Goal: Task Accomplishment & Management: Complete application form

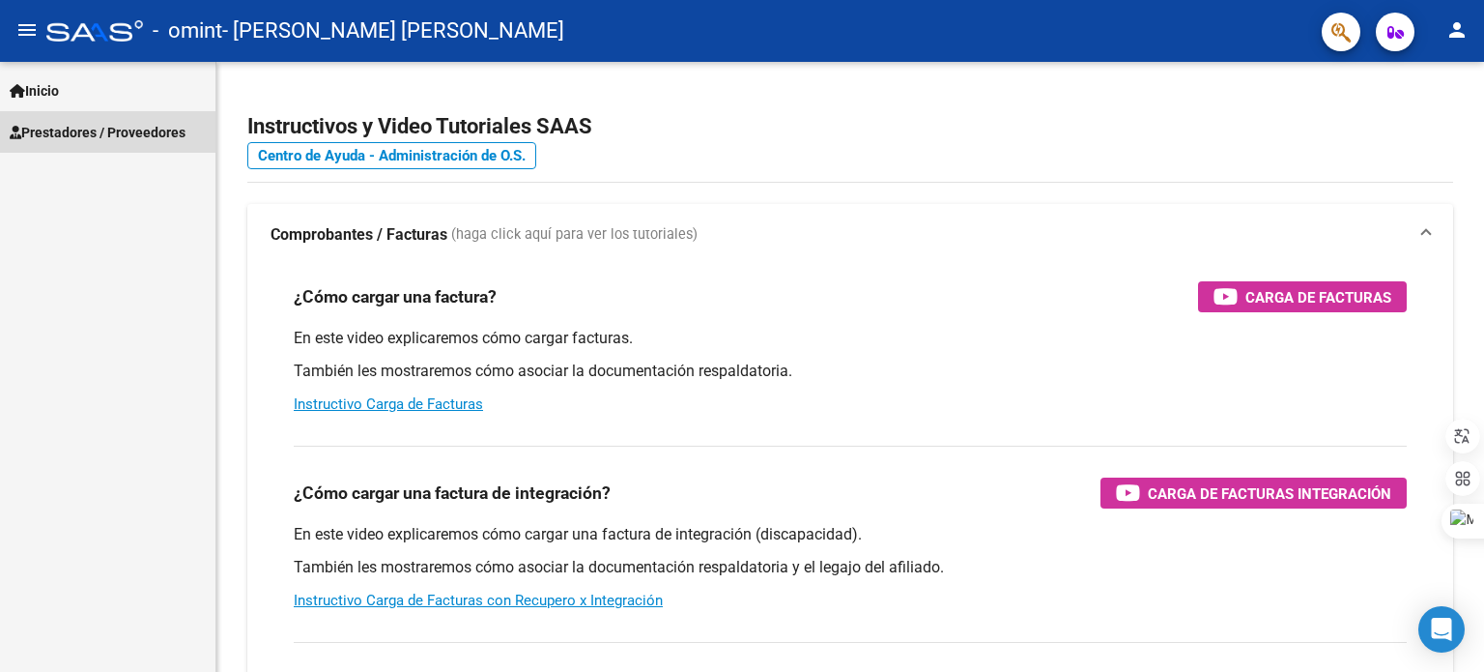
click at [166, 133] on span "Prestadores / Proveedores" at bounding box center [98, 132] width 176 height 21
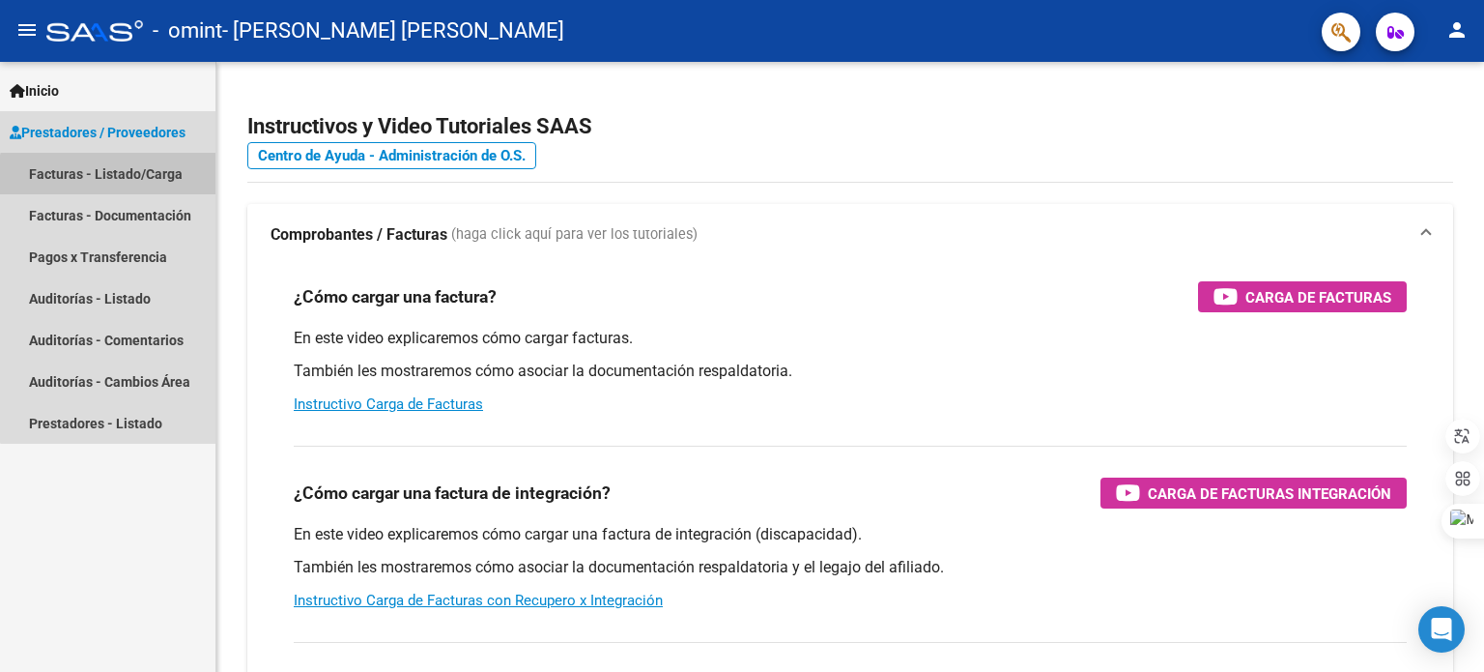
click at [131, 183] on link "Facturas - Listado/Carga" at bounding box center [107, 174] width 215 height 42
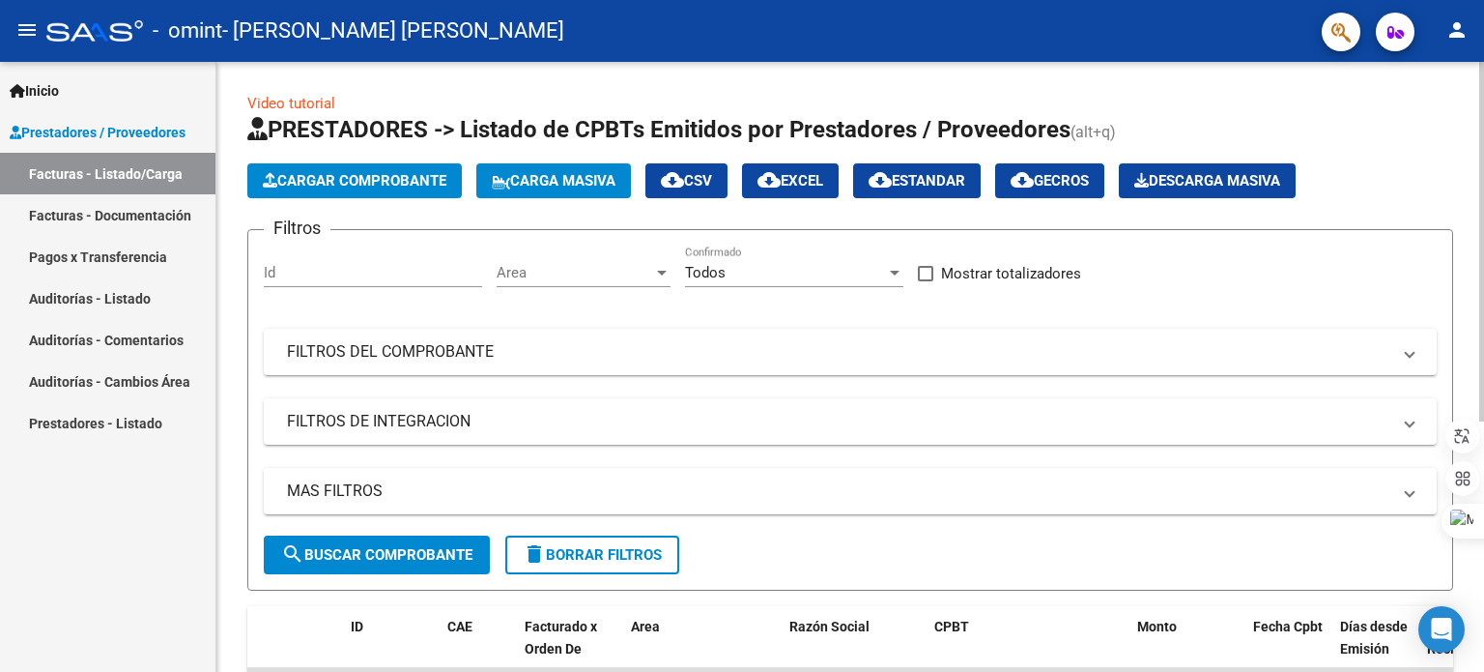
click at [357, 176] on span "Cargar Comprobante" at bounding box center [355, 180] width 184 height 17
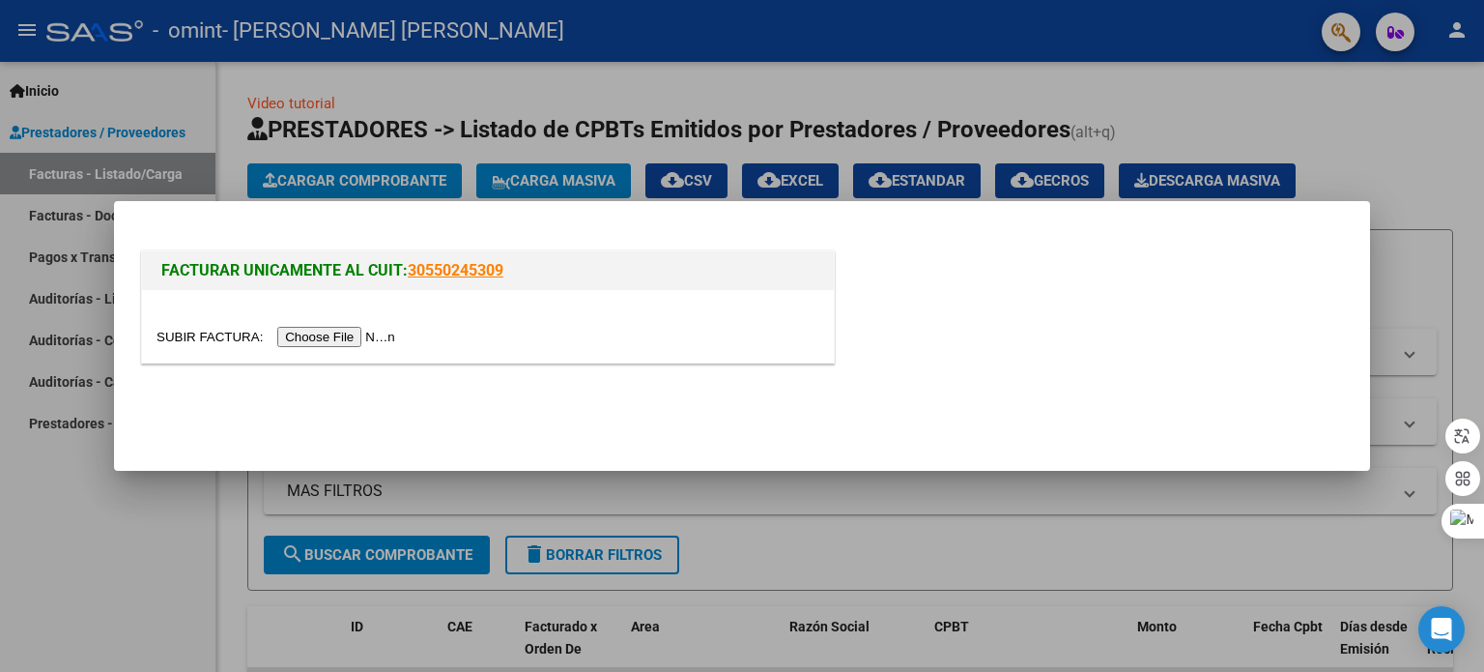
click at [227, 335] on input "file" at bounding box center [279, 337] width 244 height 20
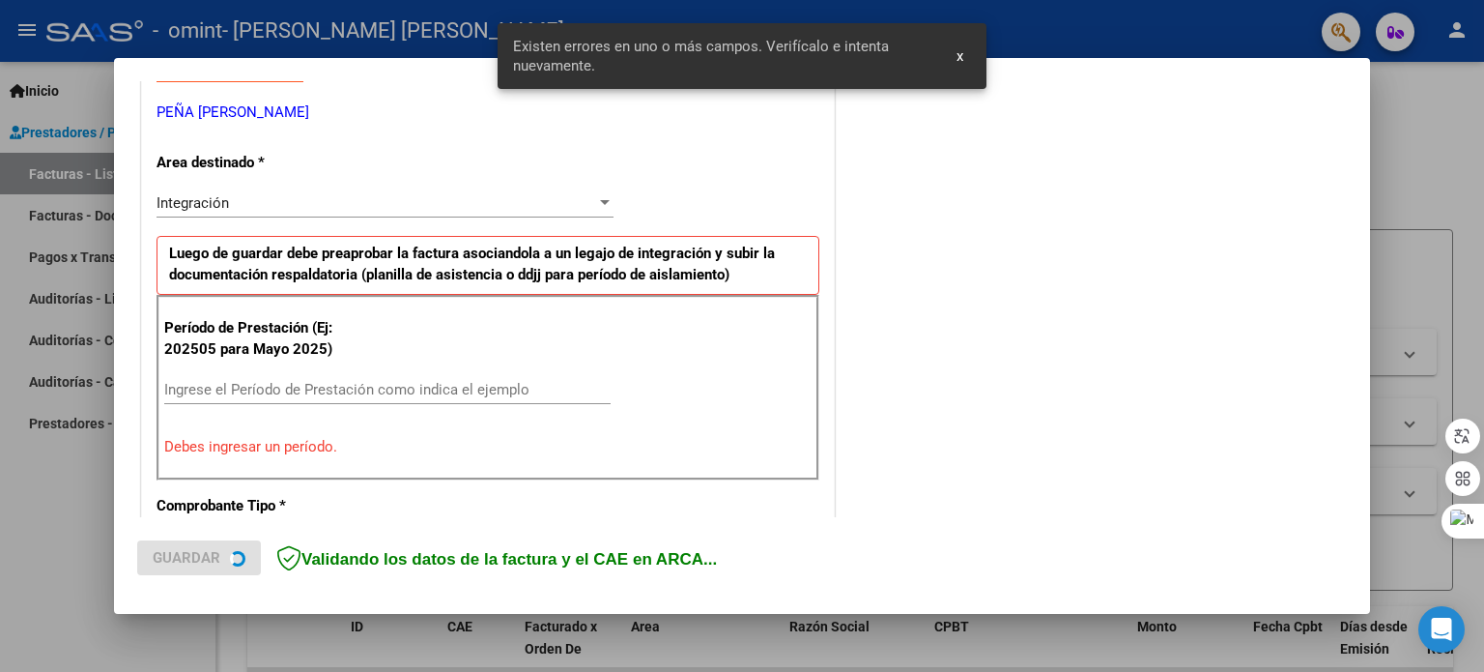
scroll to position [416, 0]
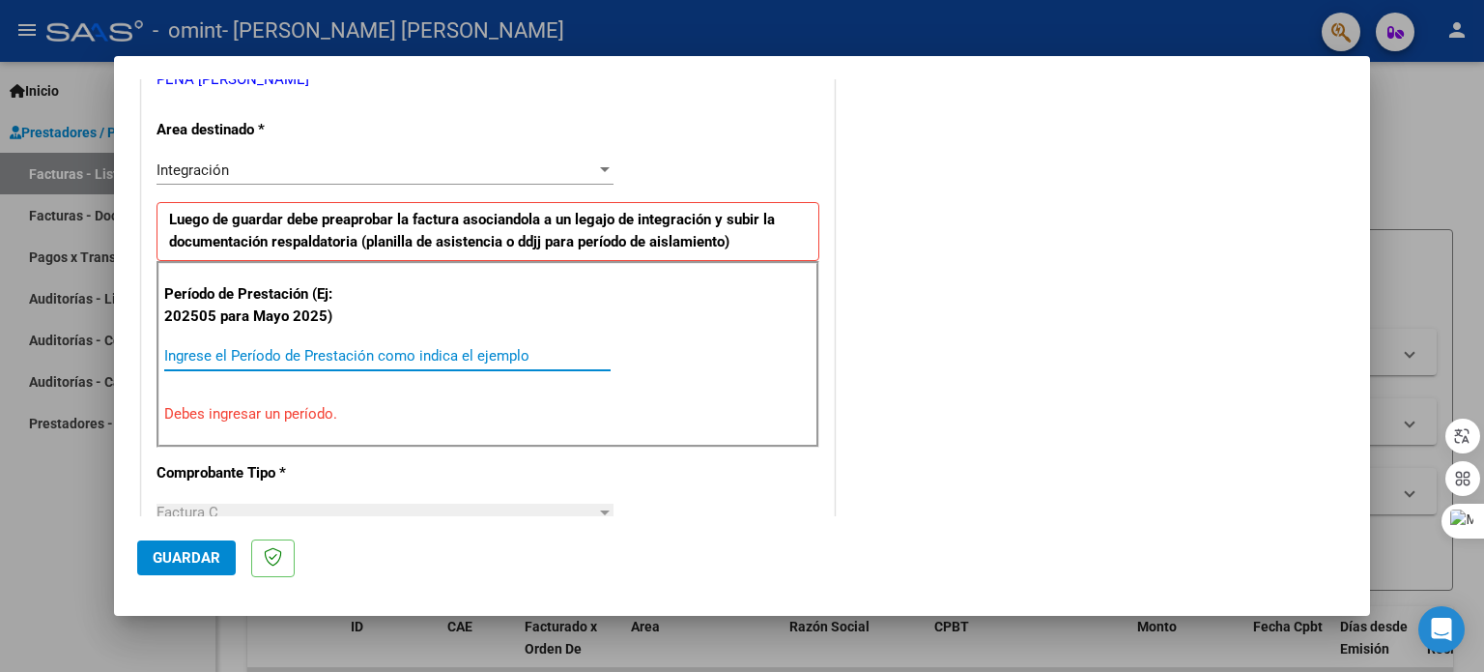
click at [214, 351] on input "Ingrese el Período de Prestación como indica el ejemplo" at bounding box center [387, 355] width 446 height 17
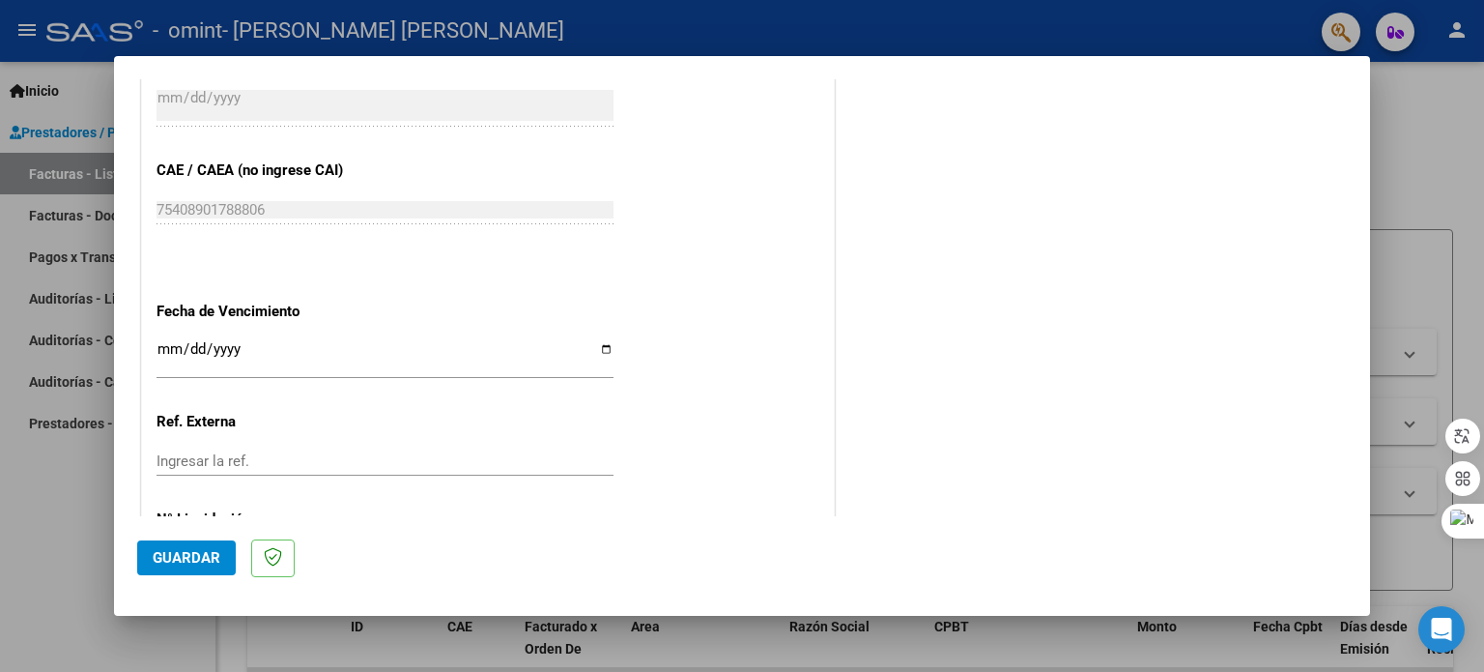
scroll to position [1173, 0]
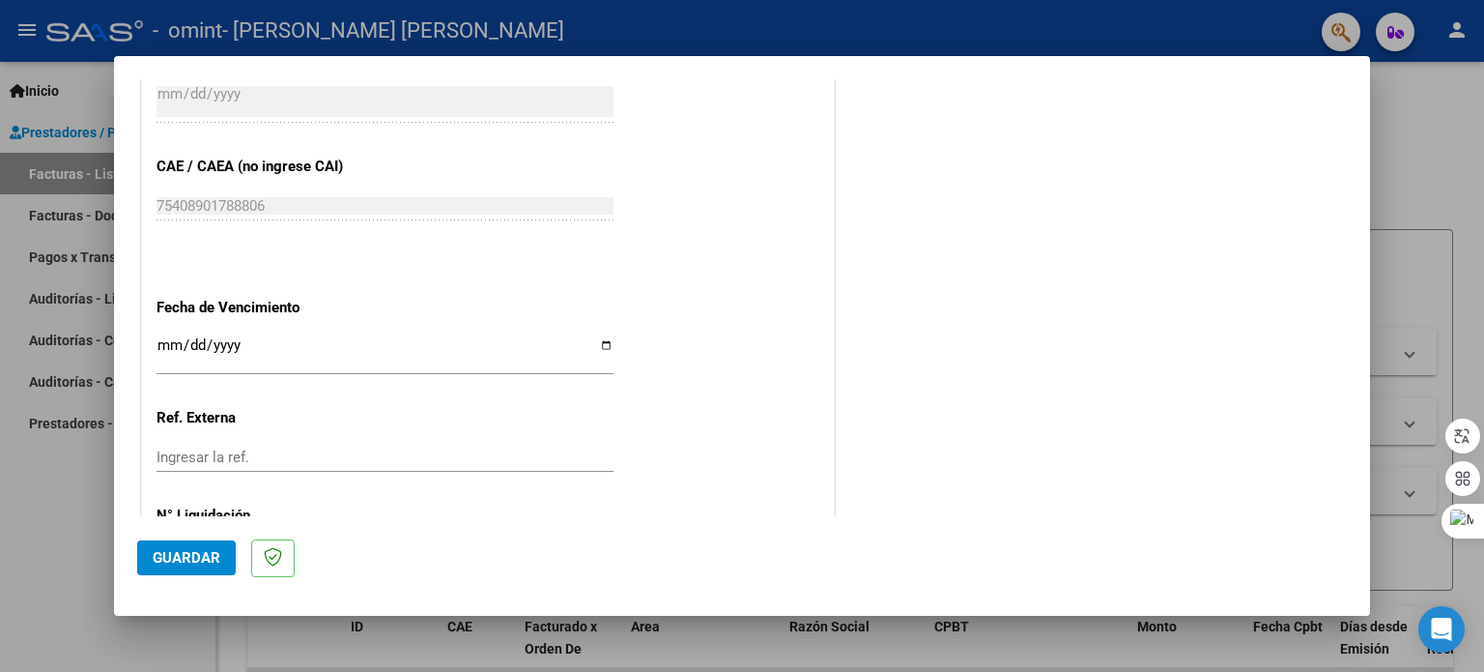
type input "202509"
click at [167, 333] on div "Ingresar la fecha" at bounding box center [385, 354] width 457 height 42
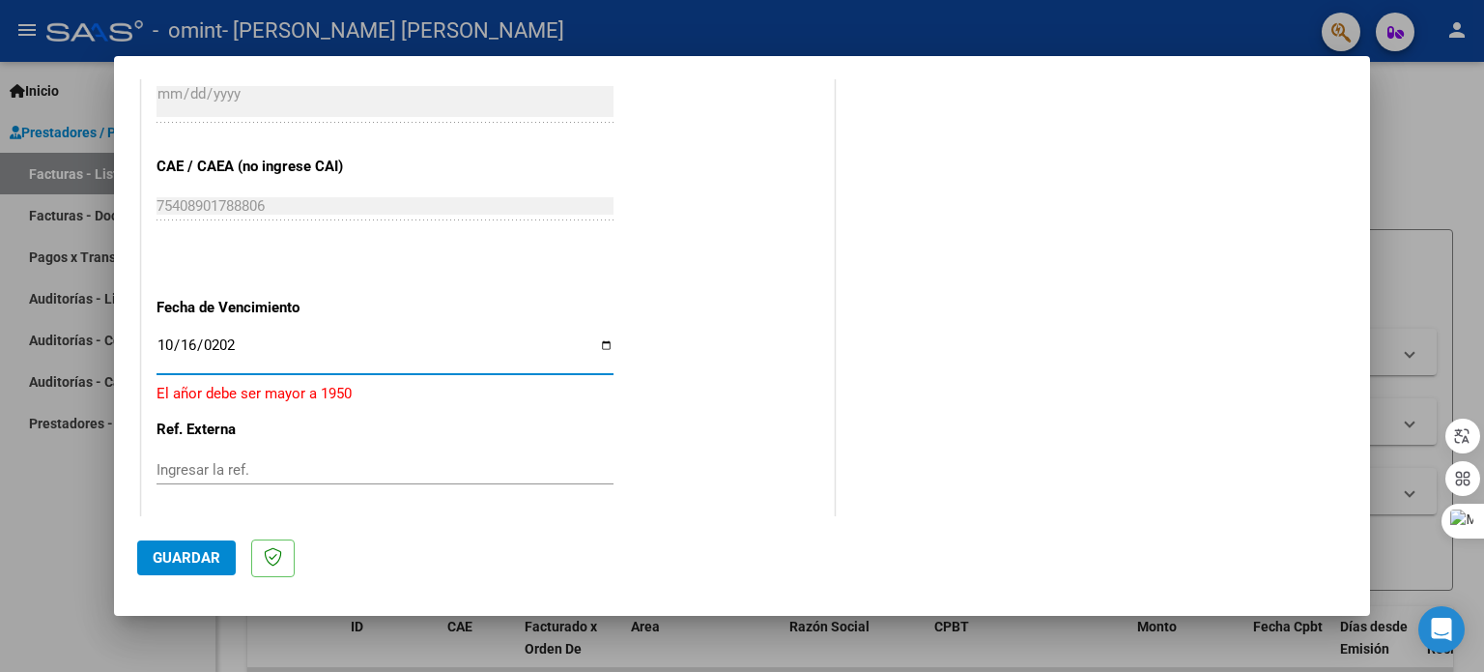
type input "[DATE]"
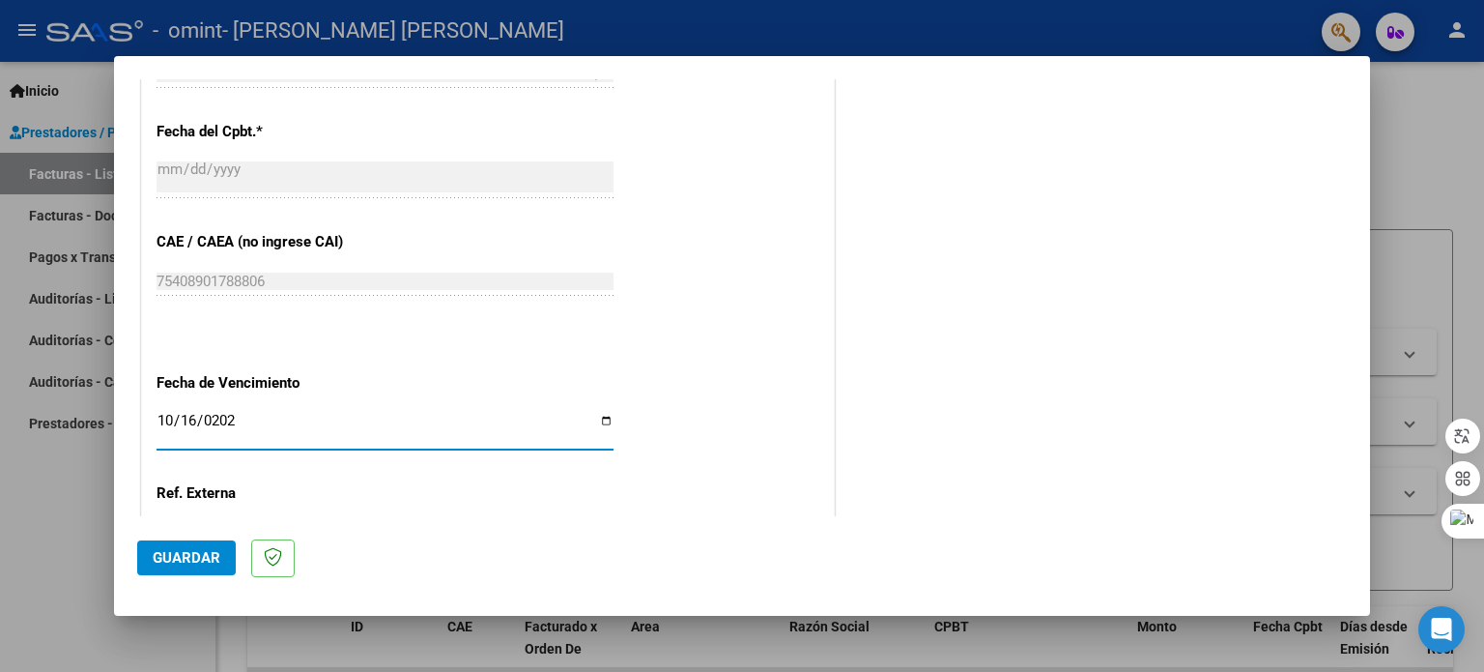
scroll to position [1261, 0]
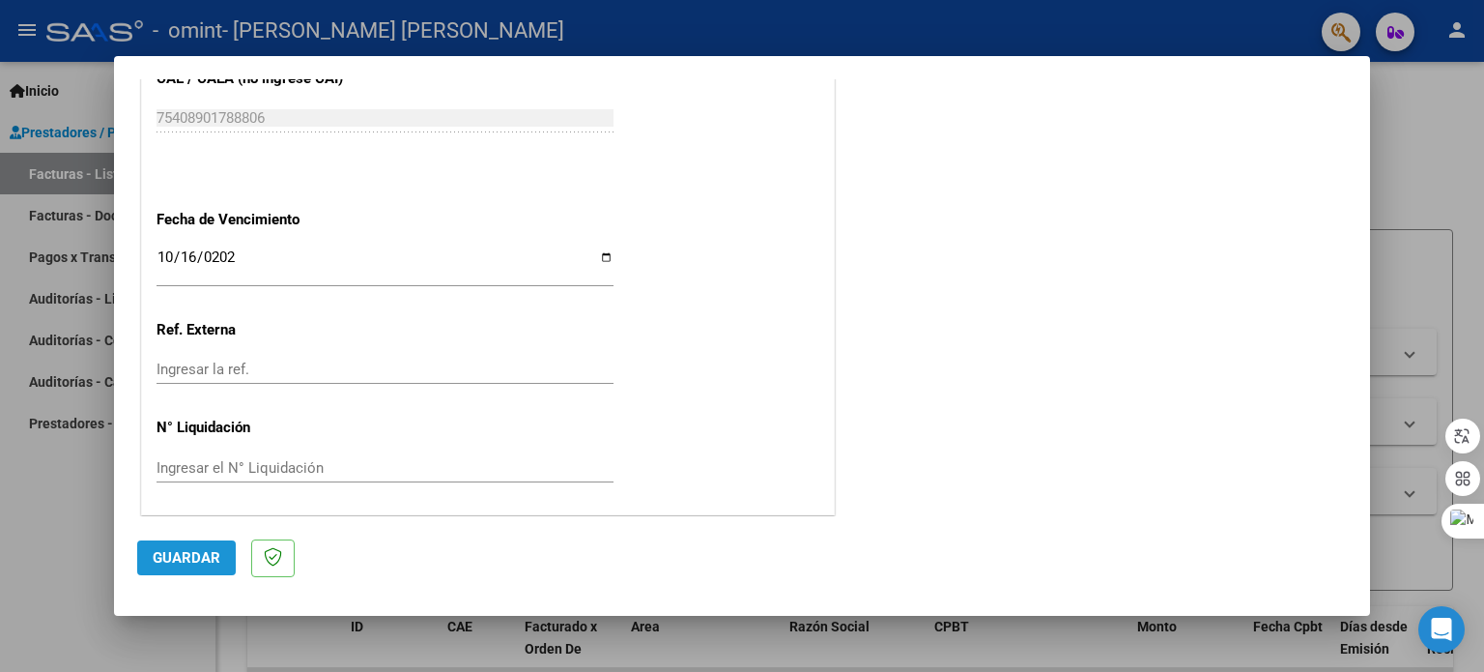
click at [192, 557] on span "Guardar" at bounding box center [187, 557] width 68 height 17
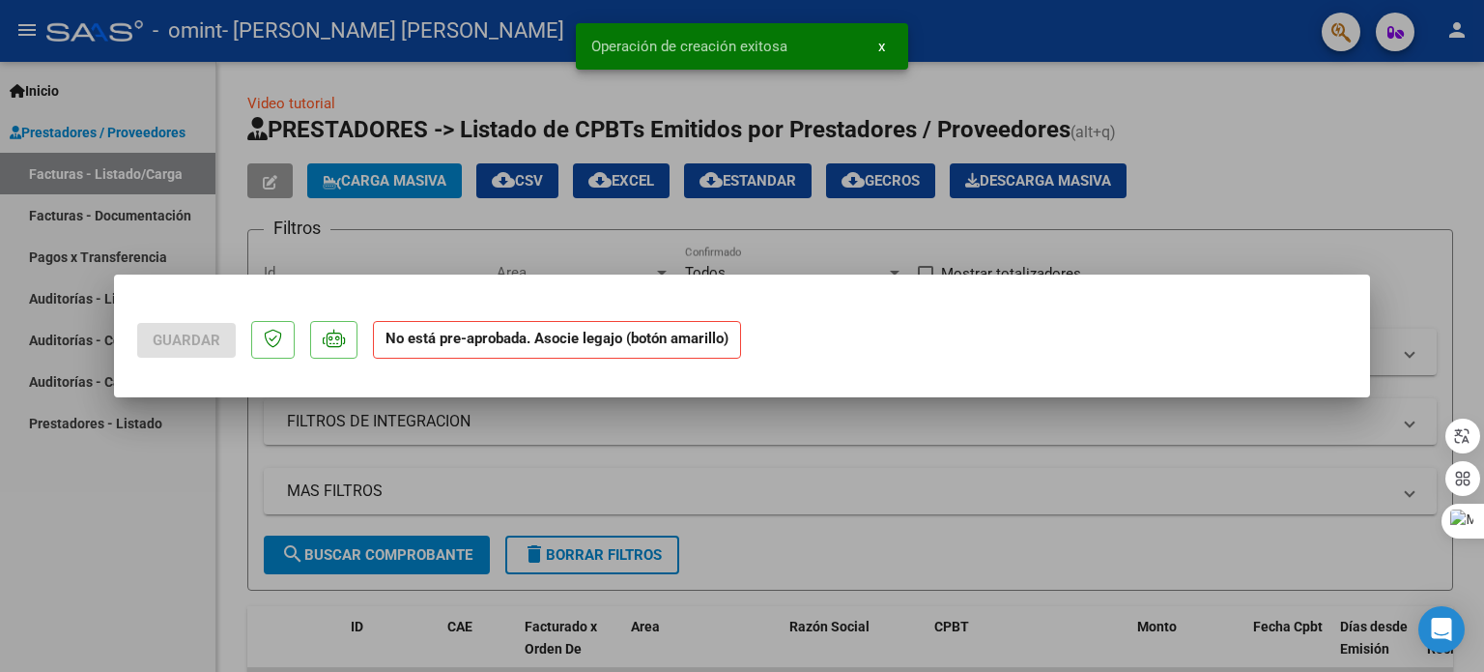
scroll to position [0, 0]
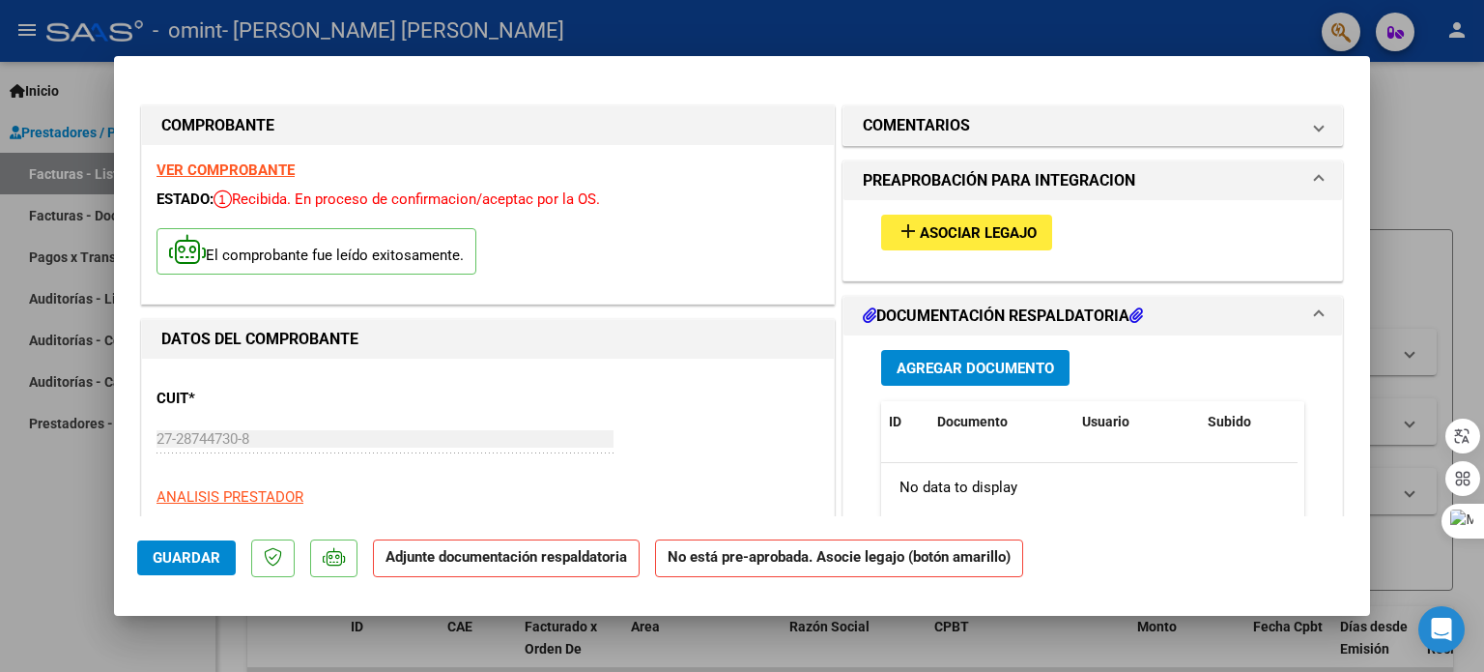
click at [963, 231] on span "Asociar Legajo" at bounding box center [978, 232] width 117 height 17
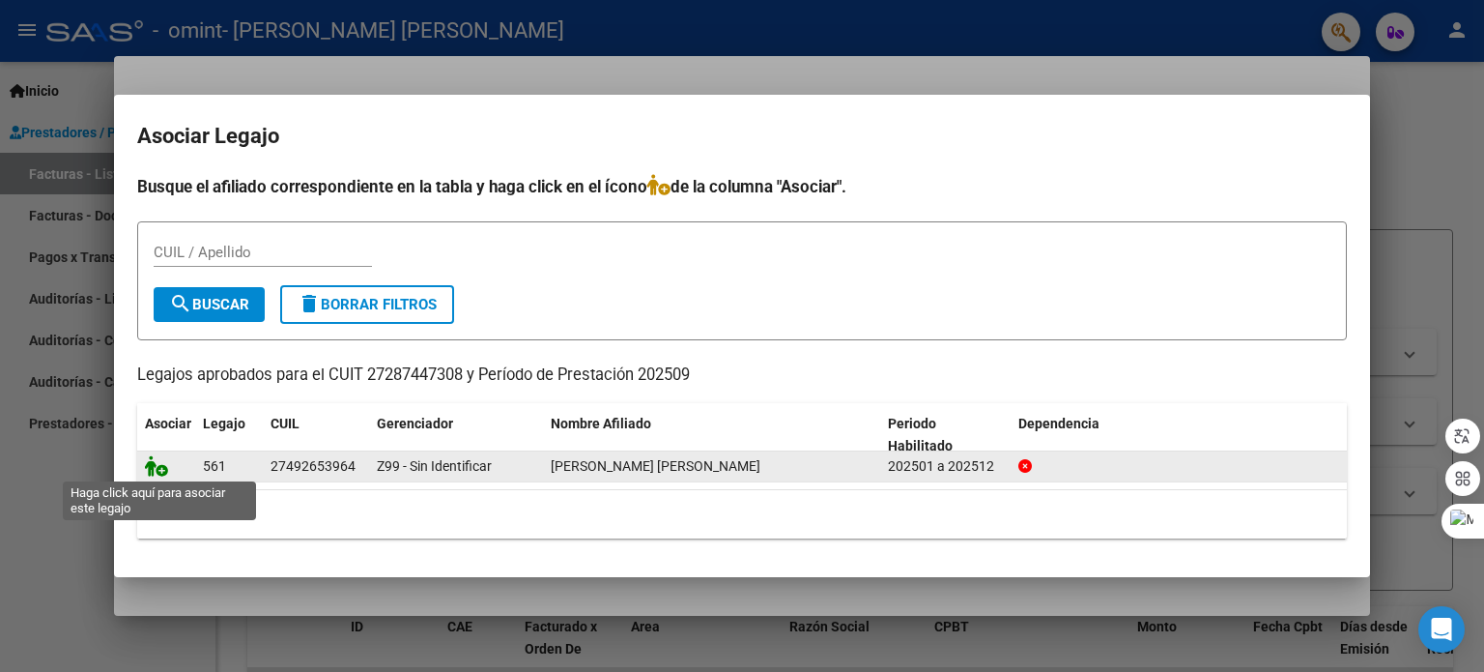
click at [156, 466] on icon at bounding box center [156, 465] width 23 height 21
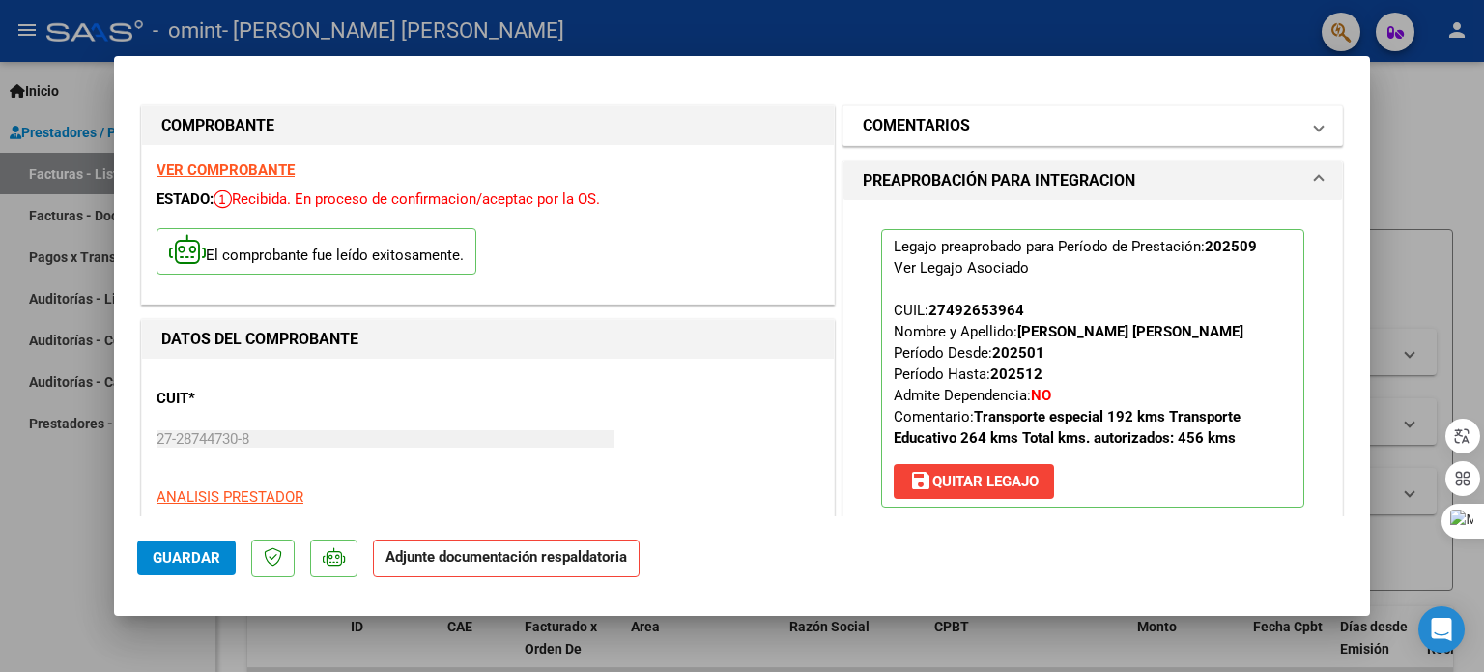
click at [1315, 127] on span at bounding box center [1319, 125] width 8 height 23
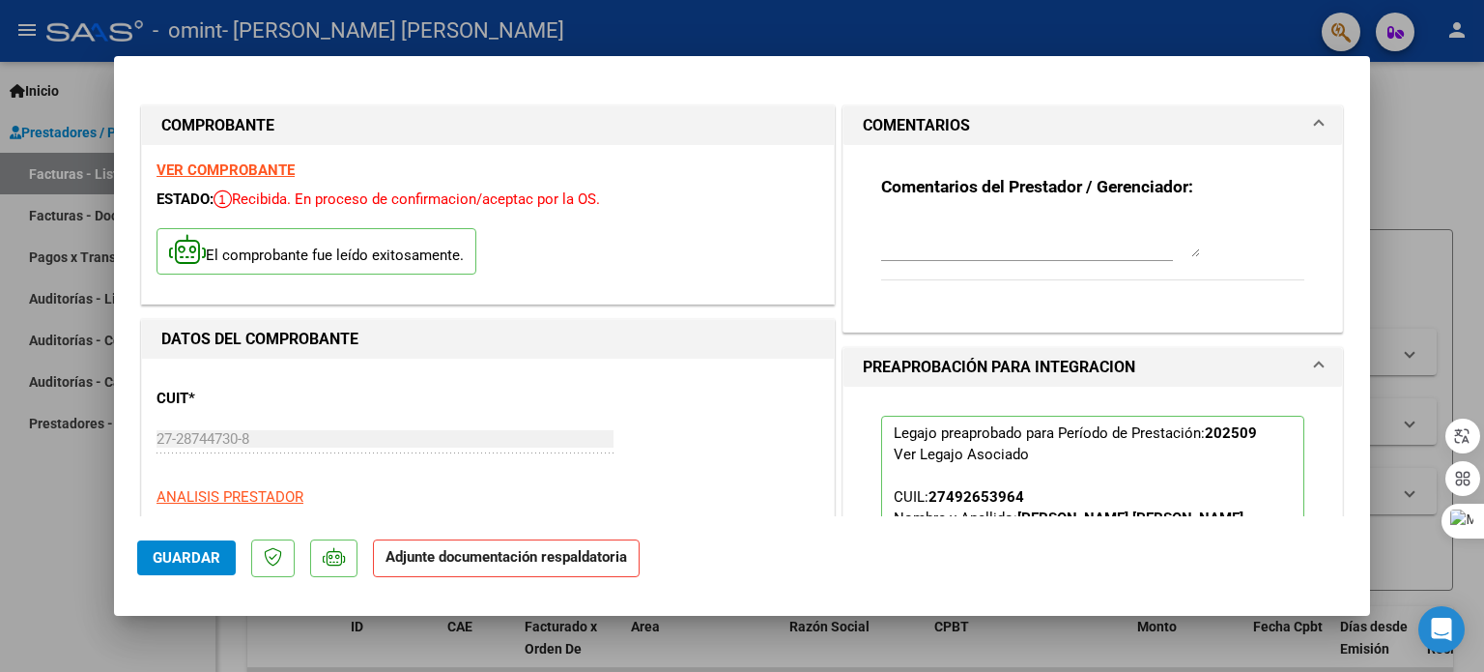
click at [1315, 127] on span at bounding box center [1319, 125] width 8 height 23
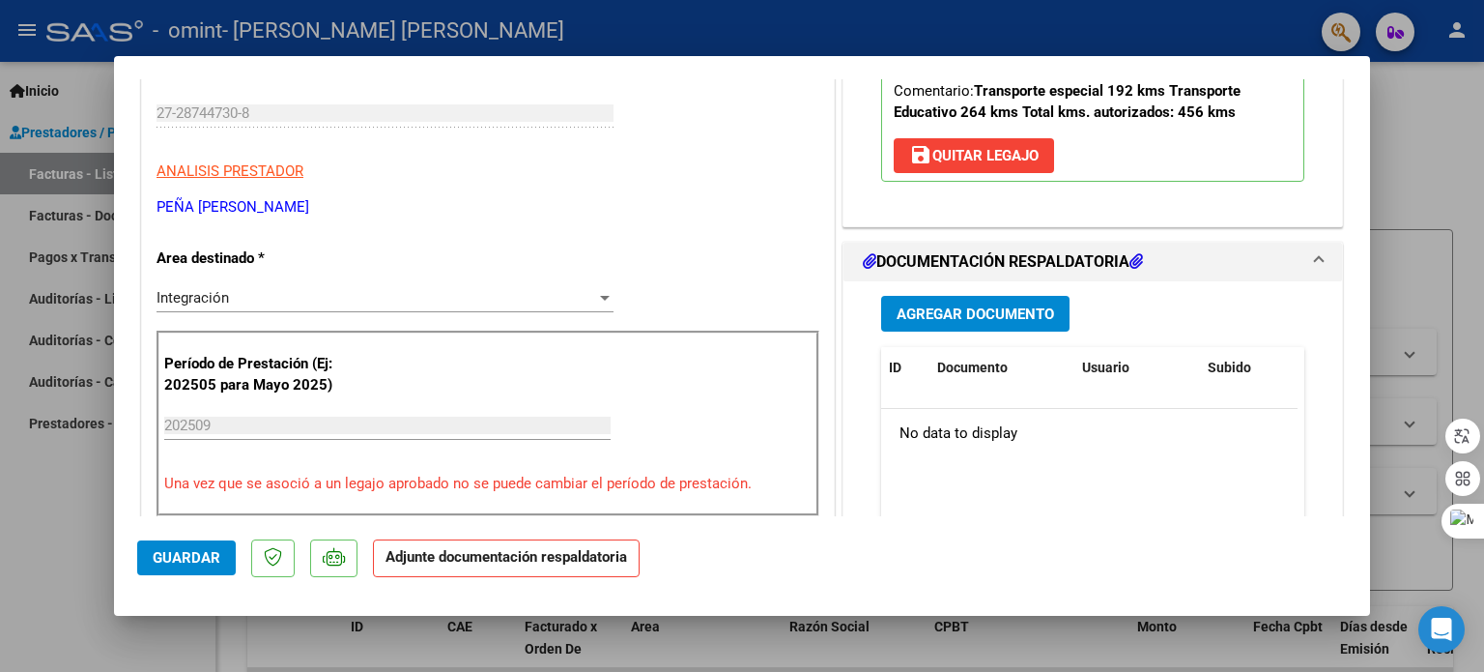
scroll to position [372, 0]
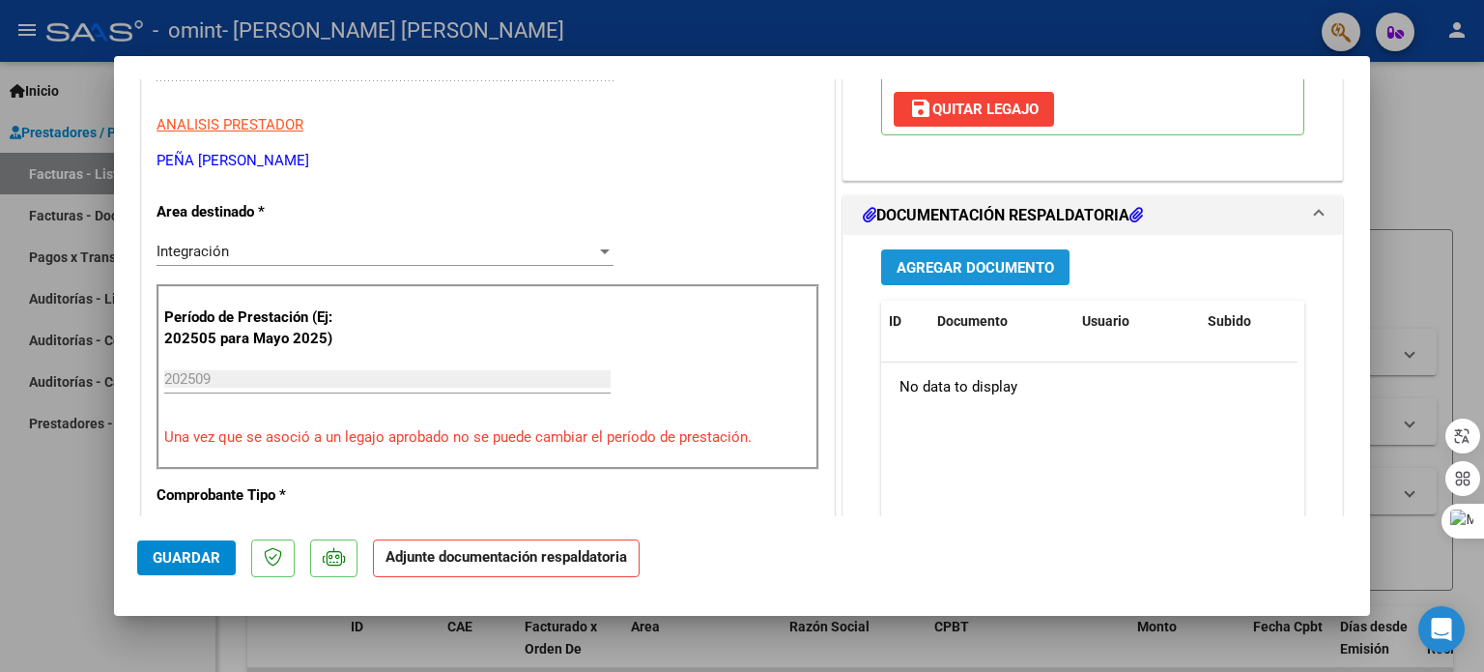
click at [997, 267] on span "Agregar Documento" at bounding box center [976, 267] width 158 height 17
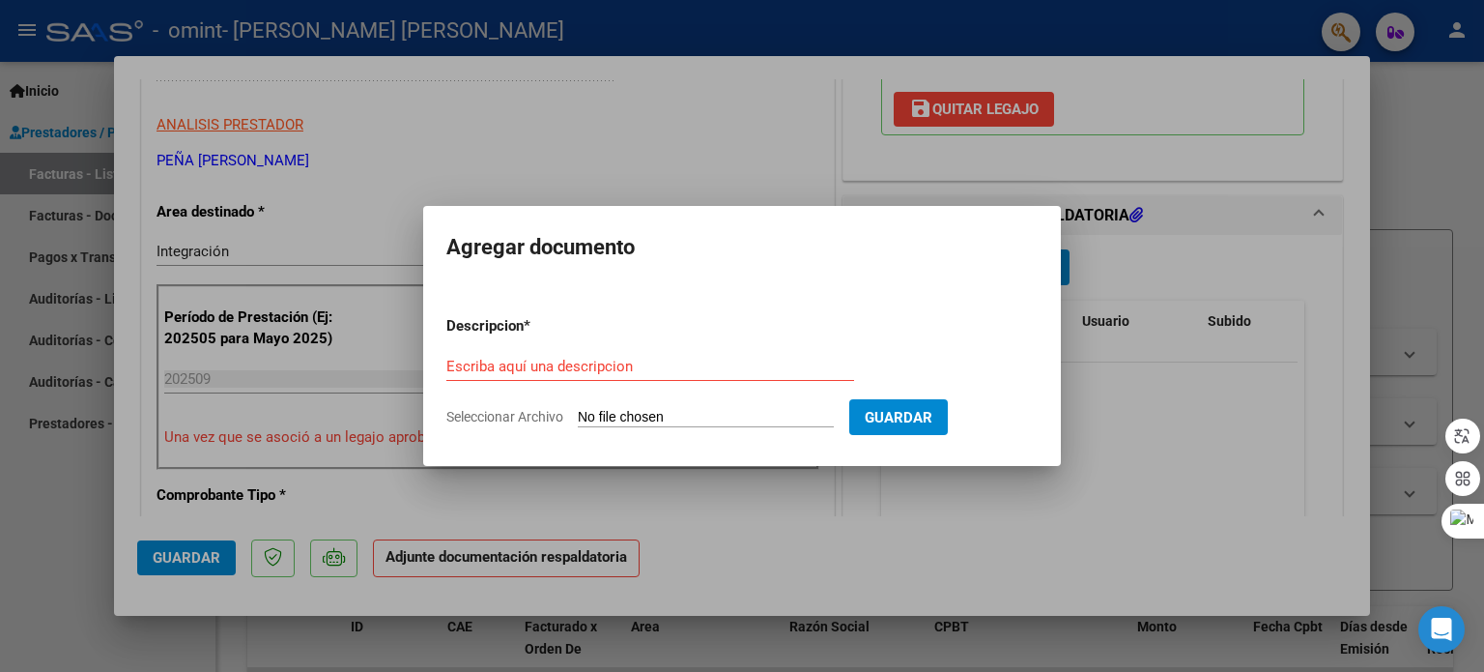
click at [684, 418] on input "Seleccionar Archivo" at bounding box center [706, 418] width 256 height 18
type input "C:\fakepath\AS ESC [DATE] EM.pdf"
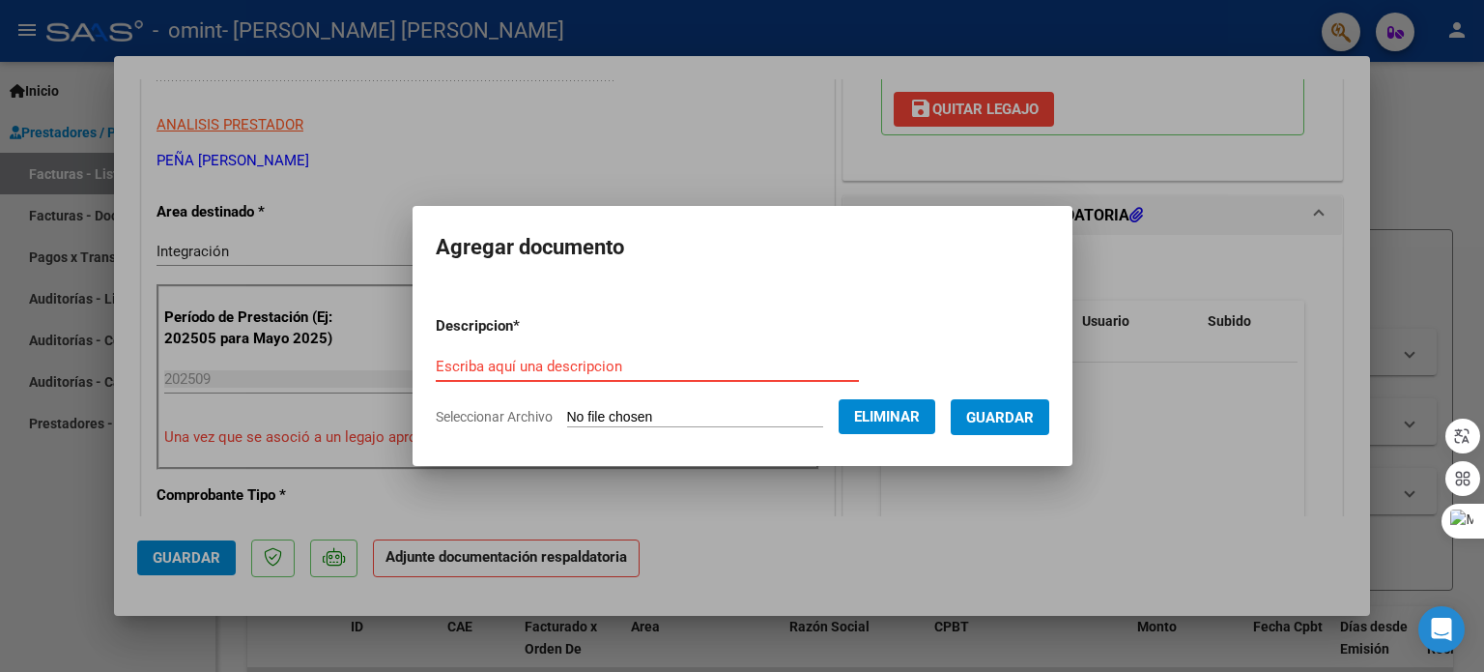
click at [480, 366] on input "Escriba aquí una descripcion" at bounding box center [647, 366] width 423 height 17
type input "ASISTENCIA ESCUELA [DATE]"
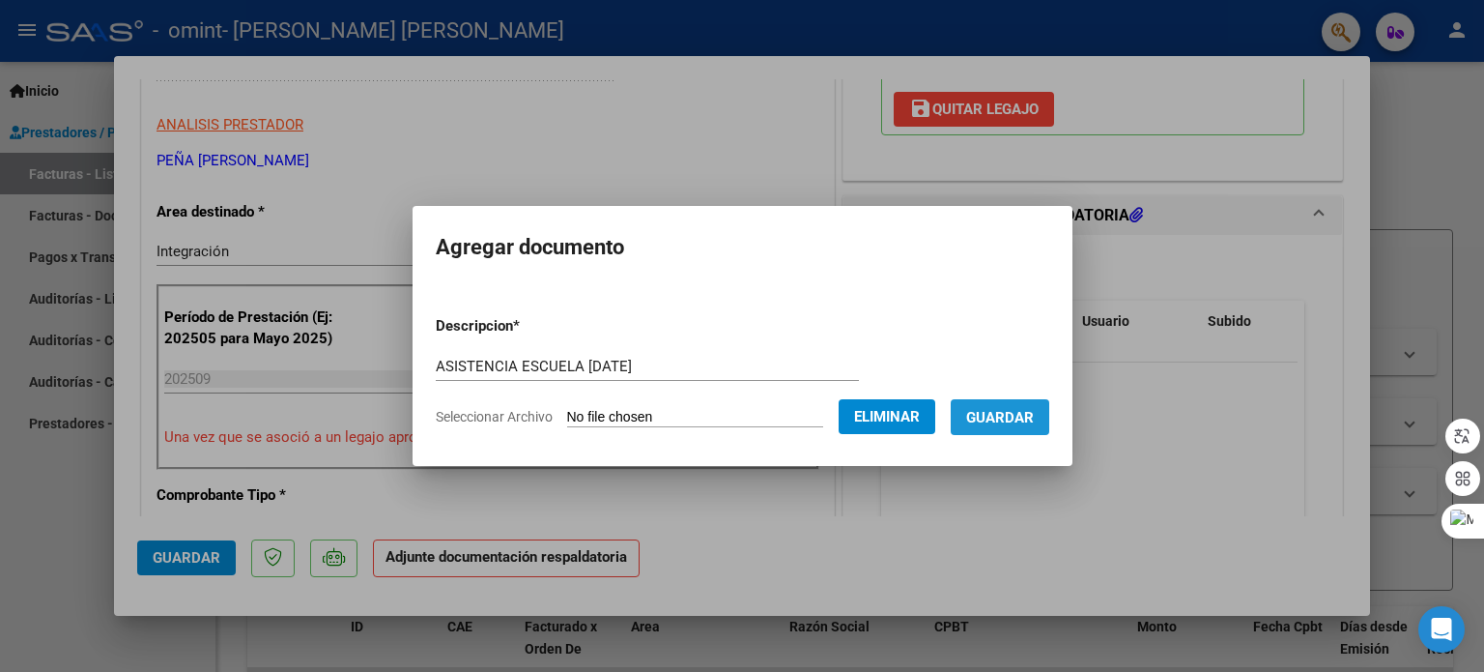
click at [1031, 416] on span "Guardar" at bounding box center [1000, 417] width 68 height 17
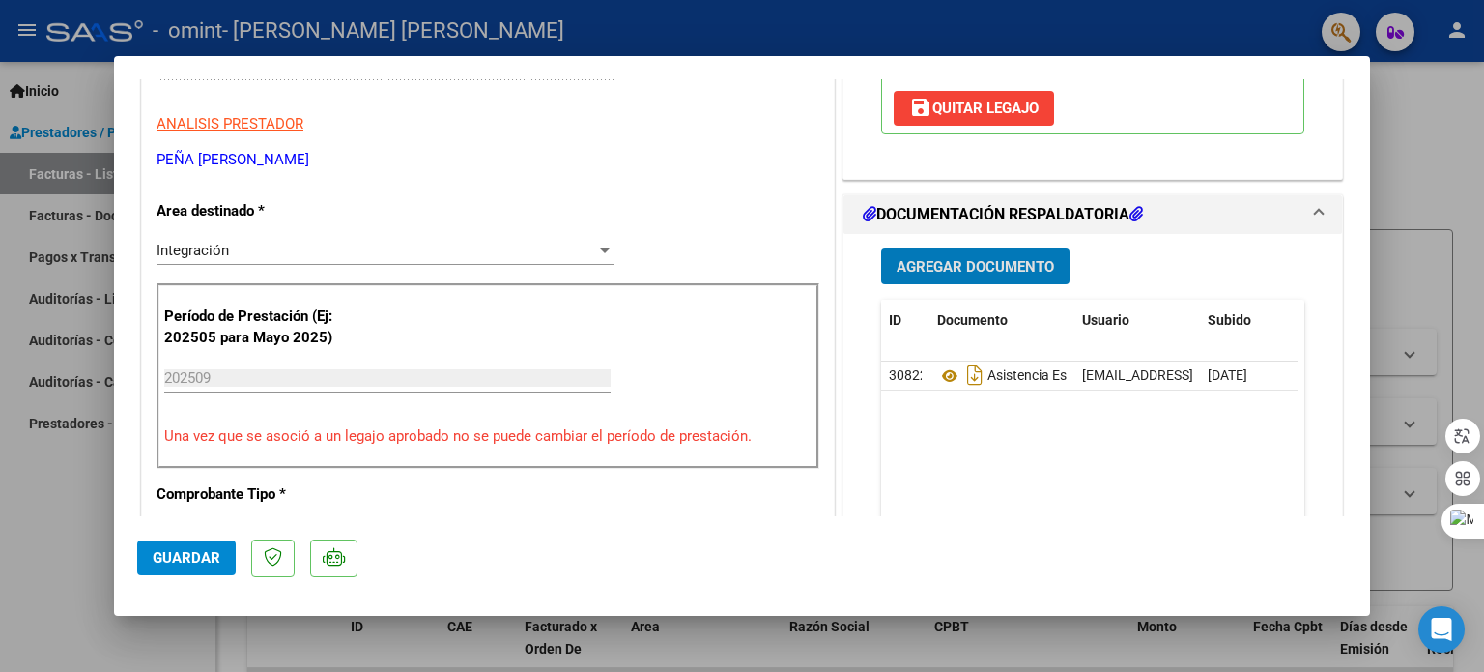
scroll to position [376, 0]
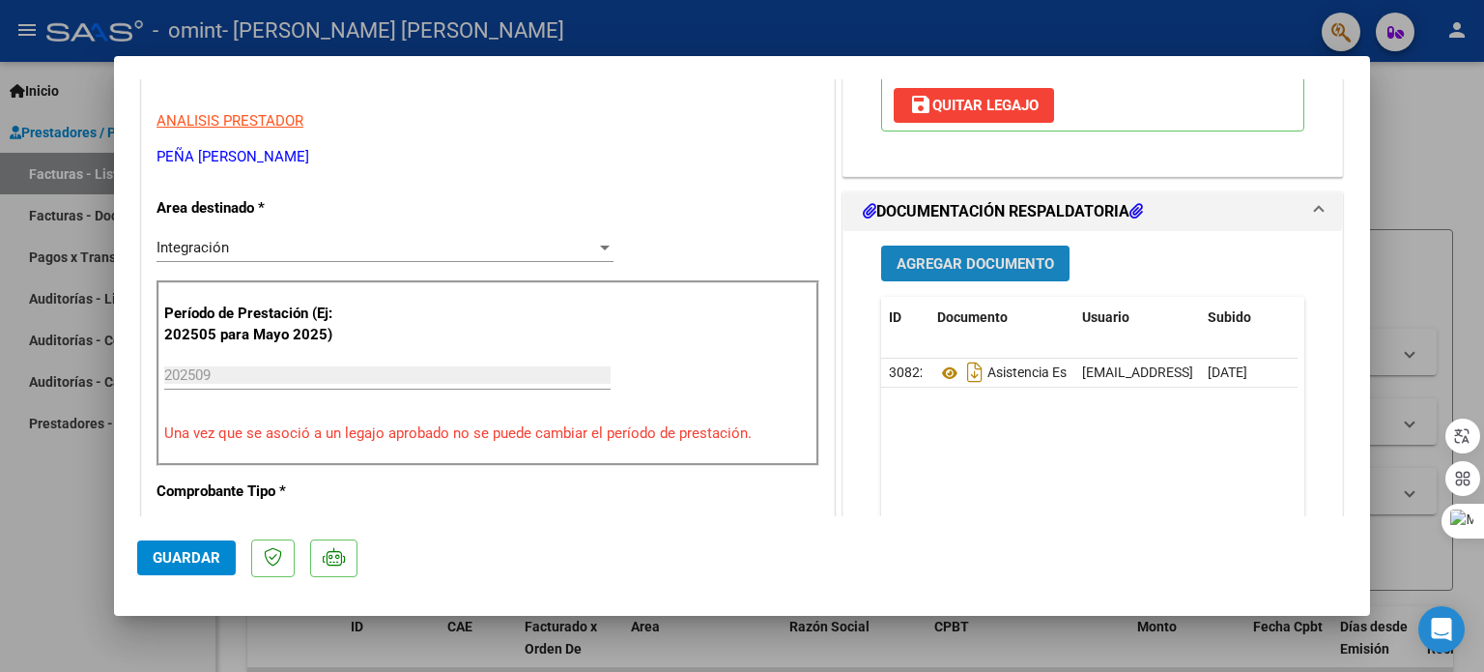
click at [1003, 262] on span "Agregar Documento" at bounding box center [976, 263] width 158 height 17
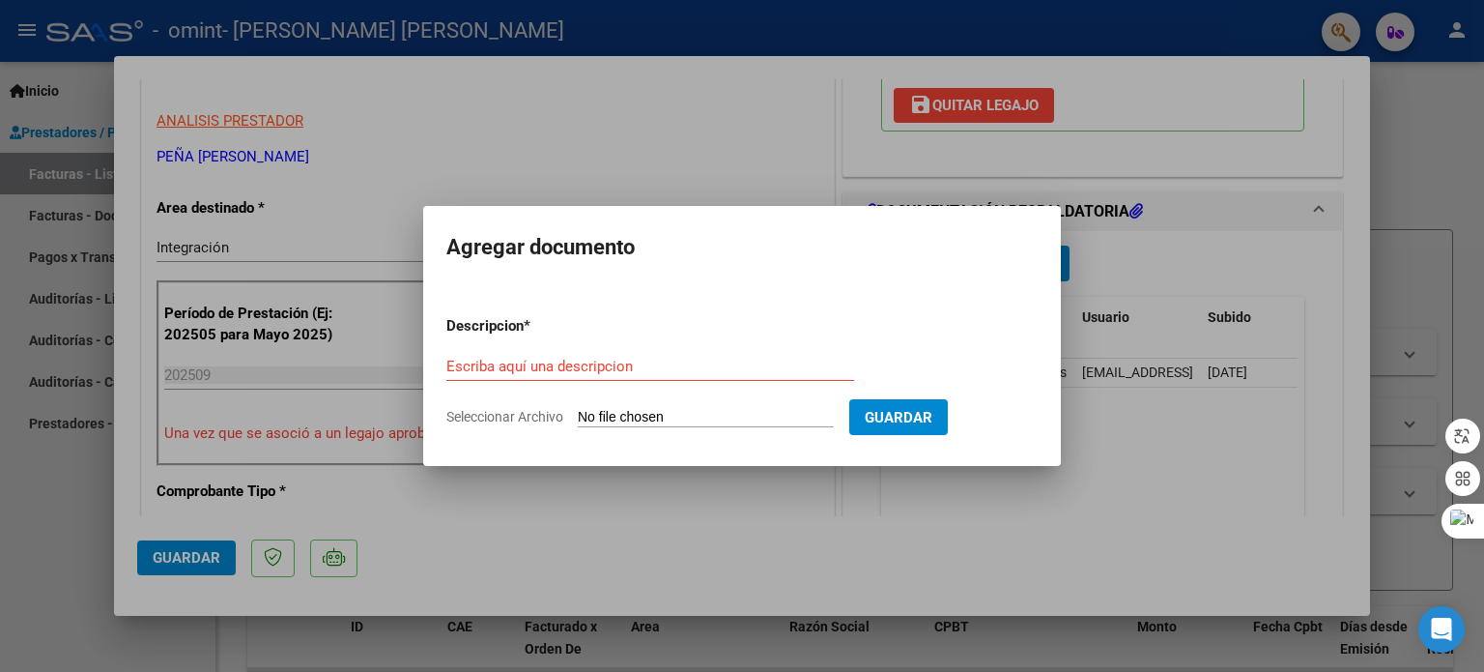
click at [658, 425] on input "Seleccionar Archivo" at bounding box center [706, 418] width 256 height 18
type input "C:\fakepath\AS TER [DATE] EM.pdf"
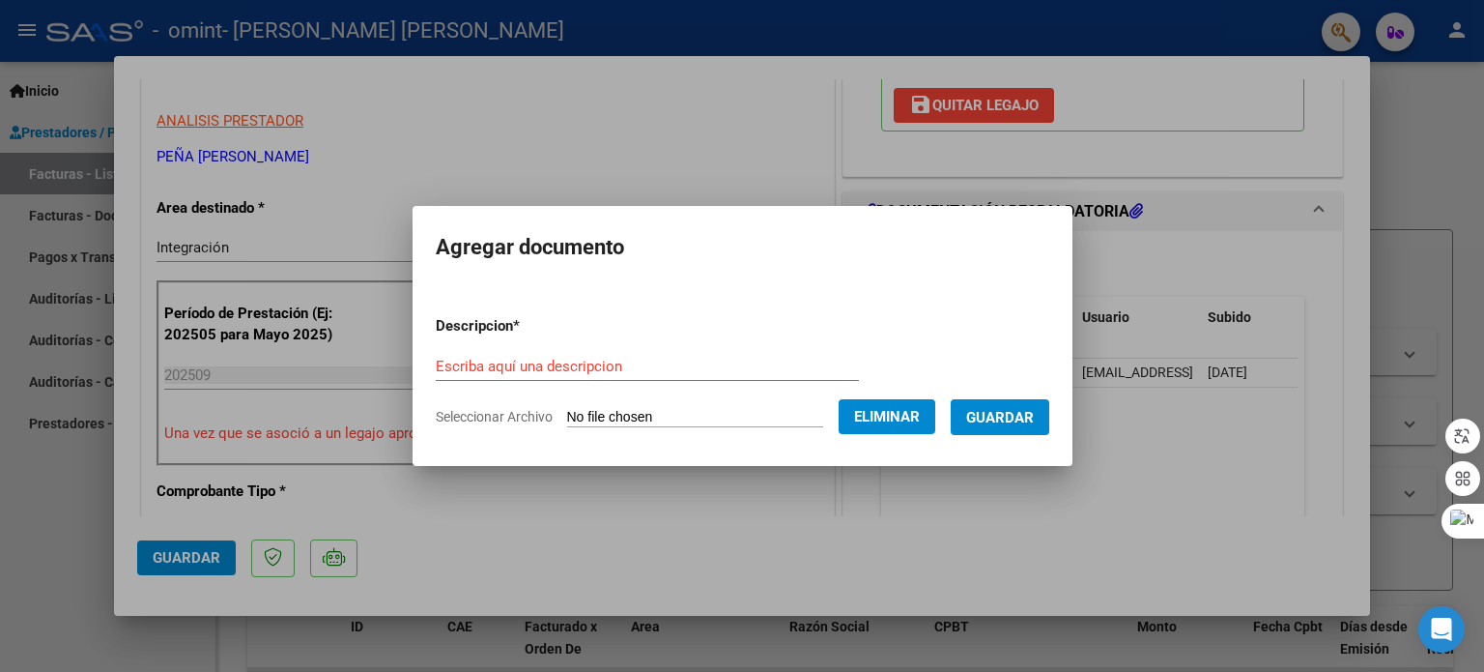
click at [490, 339] on form "Descripcion * Escriba aquí una descripcion Seleccionar Archivo Eliminar Guardar" at bounding box center [743, 371] width 614 height 141
click at [470, 363] on input "Escriba aquí una descripcion" at bounding box center [647, 366] width 423 height 17
type input "ASISTENCIA TERAPIA [DATE]"
click at [1013, 416] on span "Guardar" at bounding box center [1000, 417] width 68 height 17
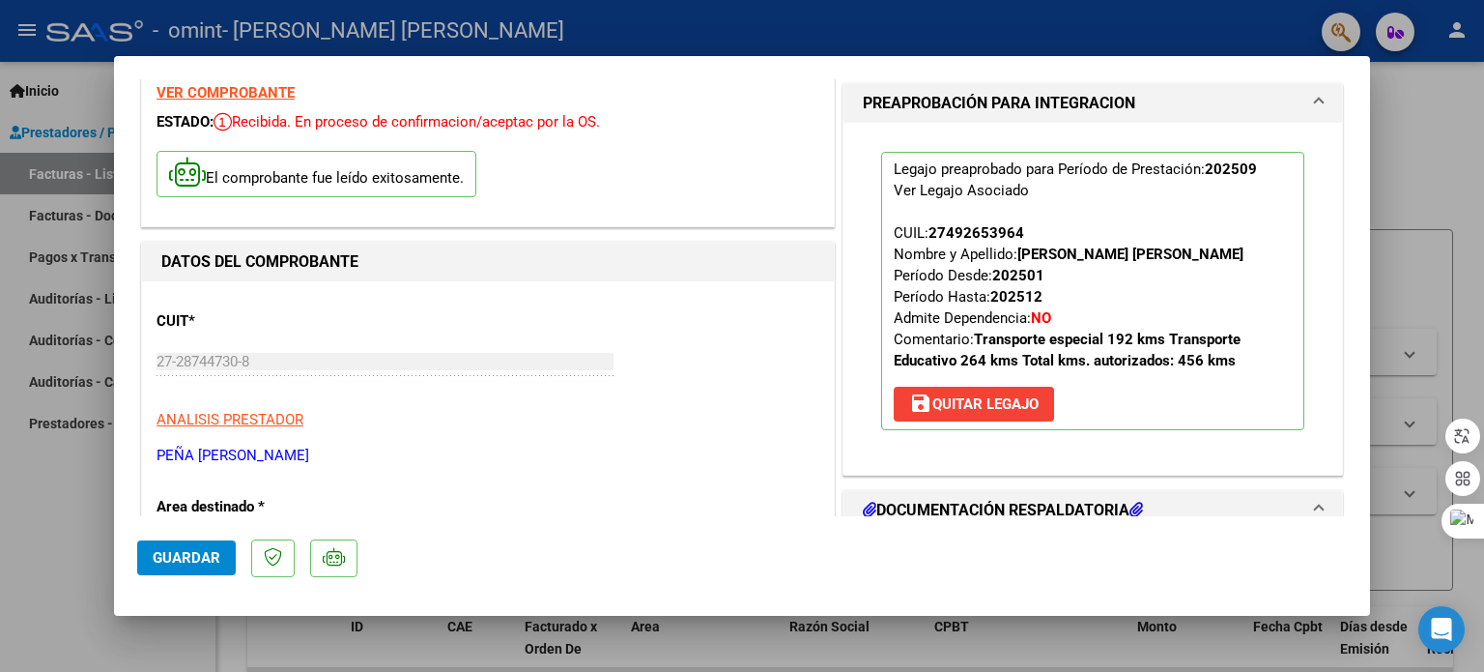
scroll to position [0, 0]
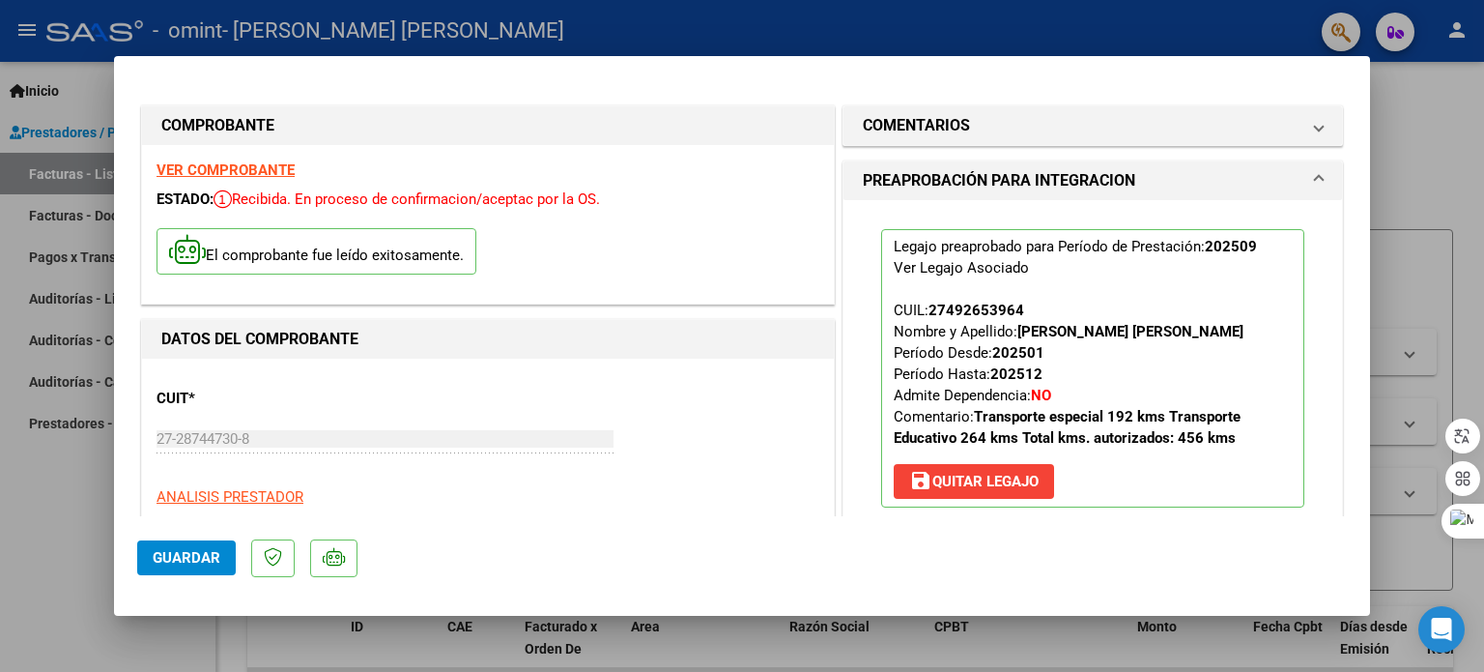
click at [178, 559] on span "Guardar" at bounding box center [187, 557] width 68 height 17
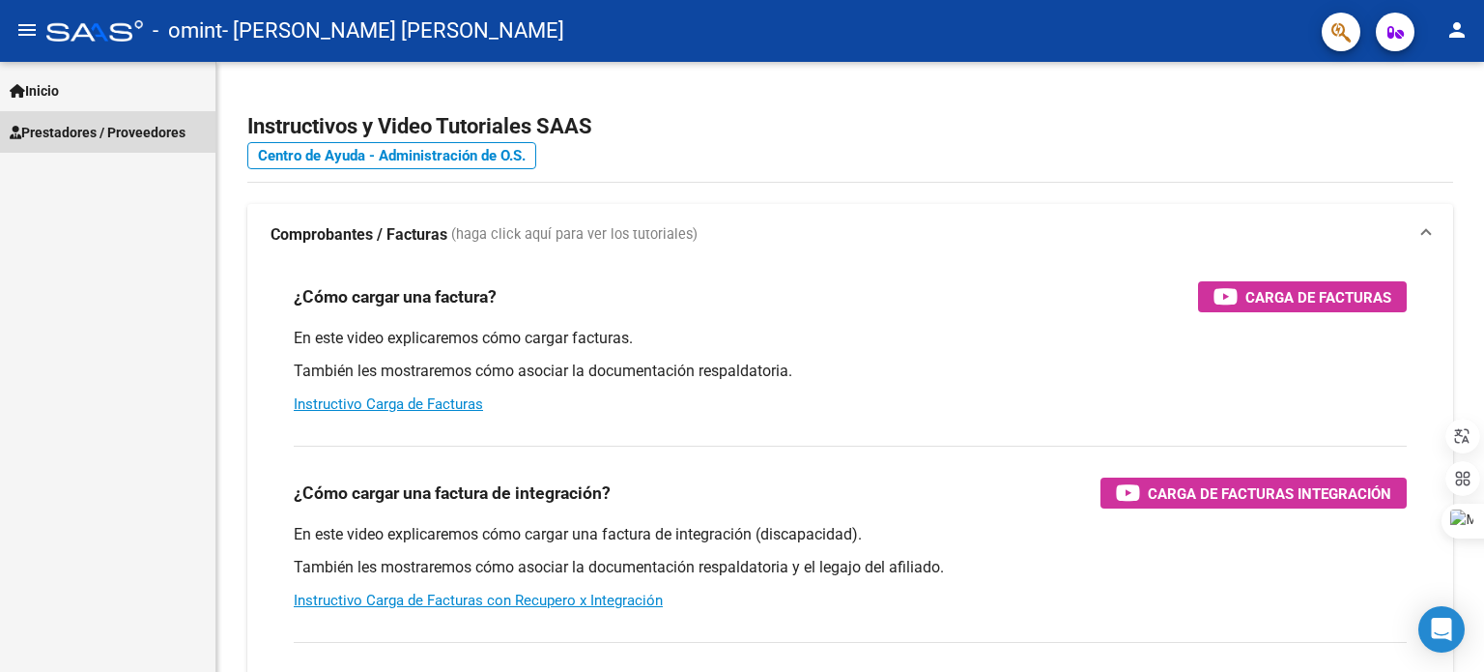
click at [118, 129] on span "Prestadores / Proveedores" at bounding box center [98, 132] width 176 height 21
click at [73, 130] on span "Prestadores / Proveedores" at bounding box center [98, 132] width 176 height 21
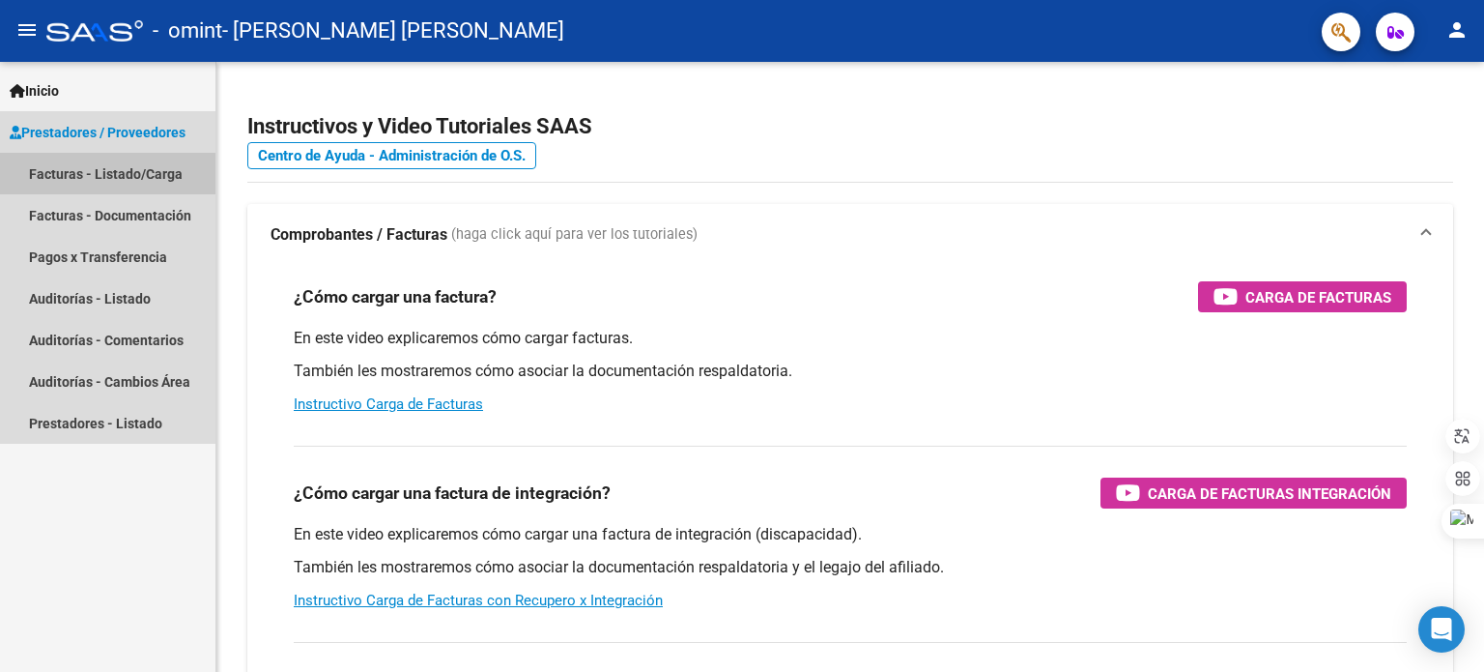
click at [72, 176] on link "Facturas - Listado/Carga" at bounding box center [107, 174] width 215 height 42
